Goal: Task Accomplishment & Management: Manage account settings

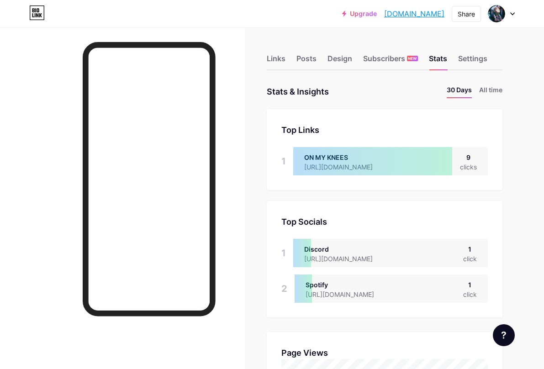
click at [402, 15] on link "[DOMAIN_NAME]" at bounding box center [414, 13] width 60 height 11
click at [384, 54] on div "Subscribers NEW" at bounding box center [390, 61] width 55 height 16
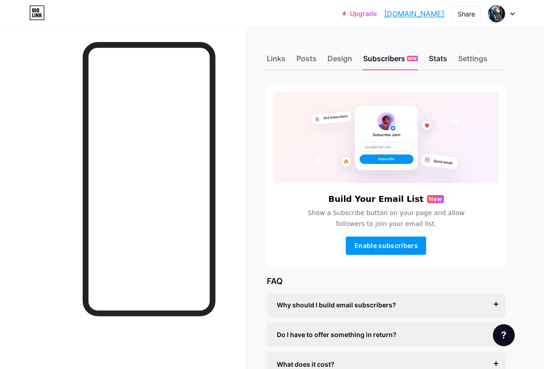
click at [441, 56] on div "Stats" at bounding box center [438, 61] width 18 height 16
